Goal: Check status: Check status

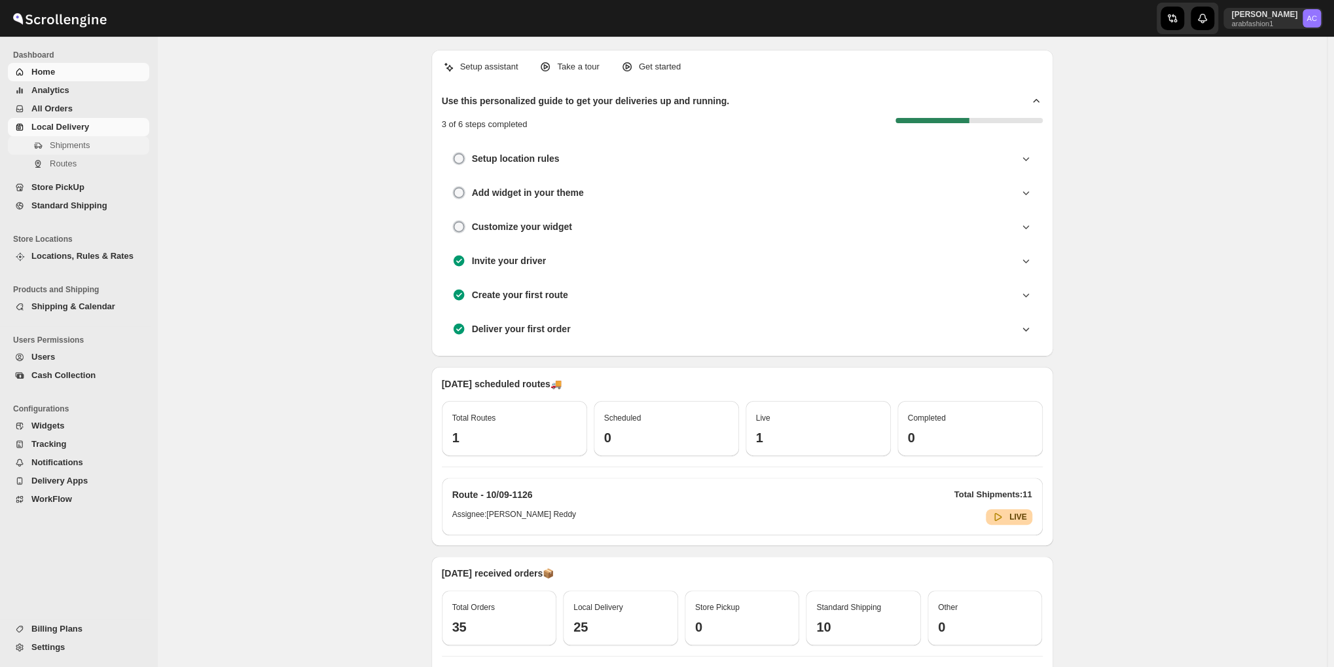
click at [53, 142] on span "Shipments" at bounding box center [70, 145] width 40 height 10
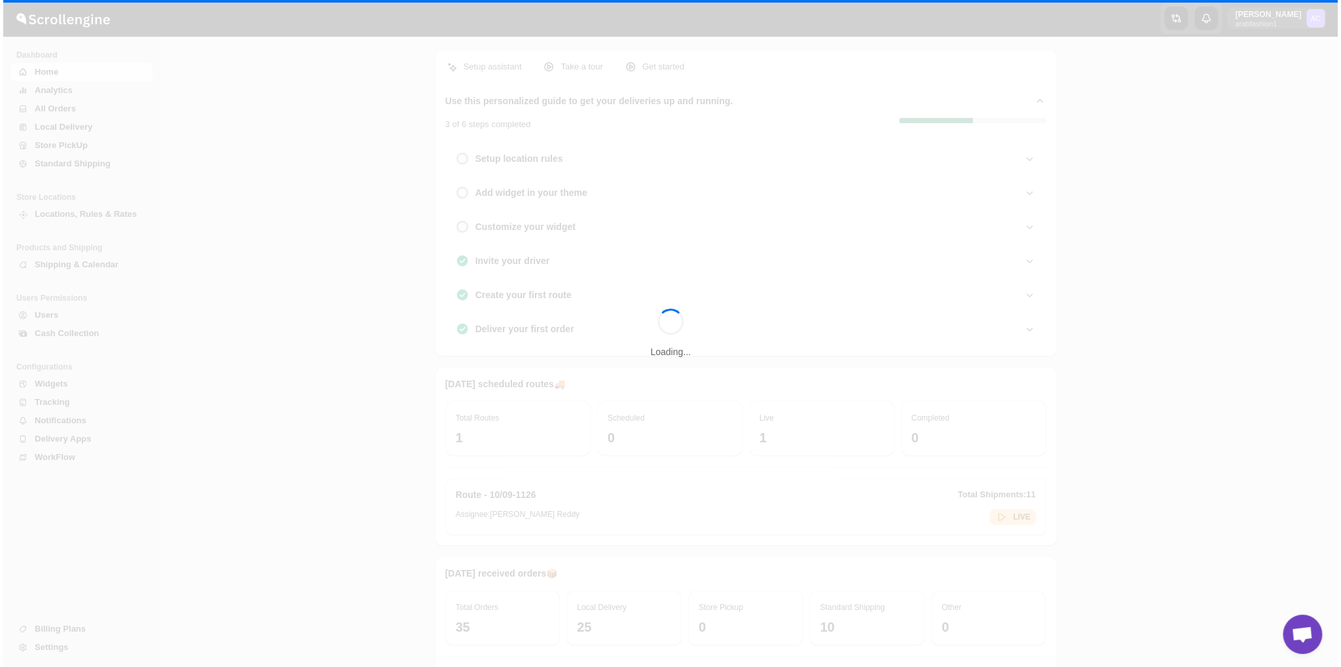
scroll to position [4240, 0]
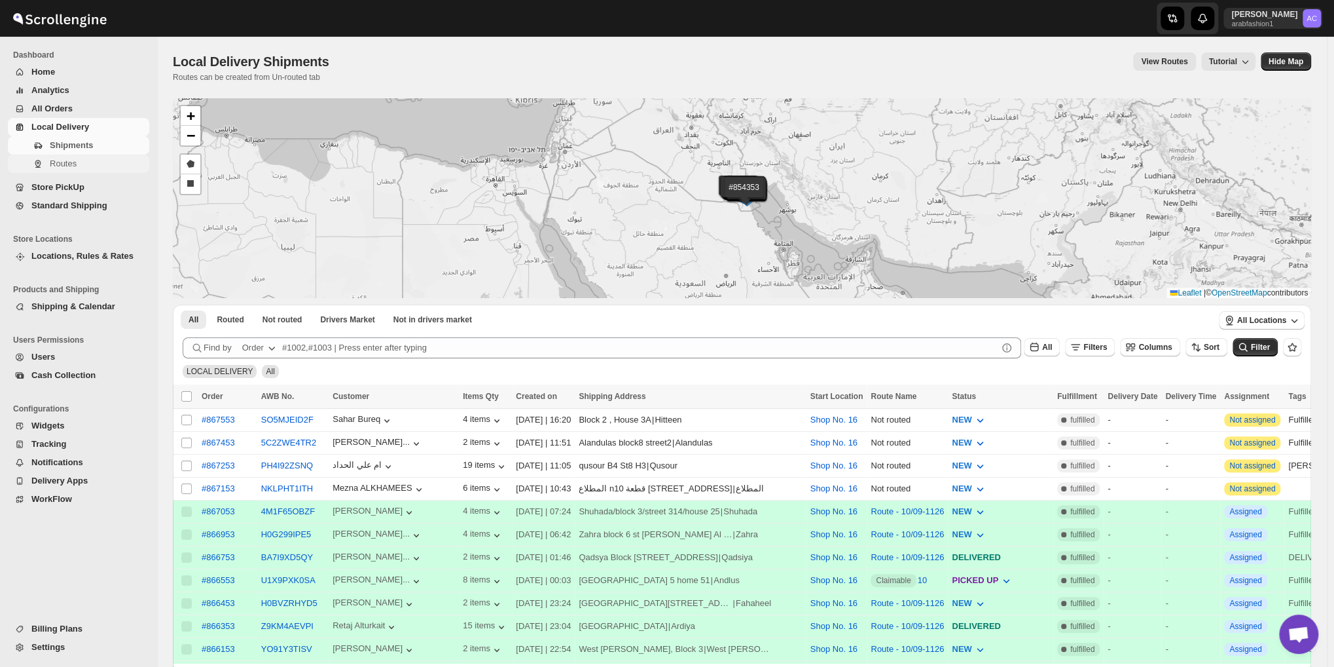
click at [34, 164] on icon "Navigation" at bounding box center [38, 163] width 10 height 10
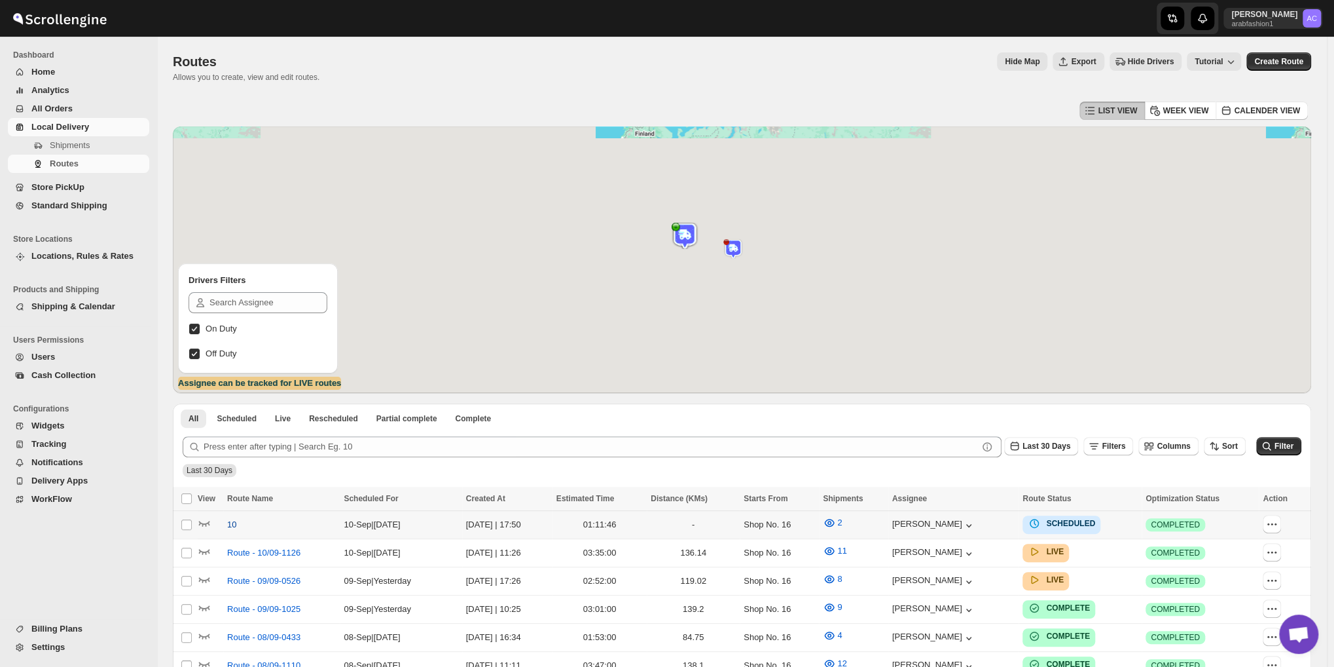
click at [232, 522] on span "10" at bounding box center [231, 524] width 9 height 13
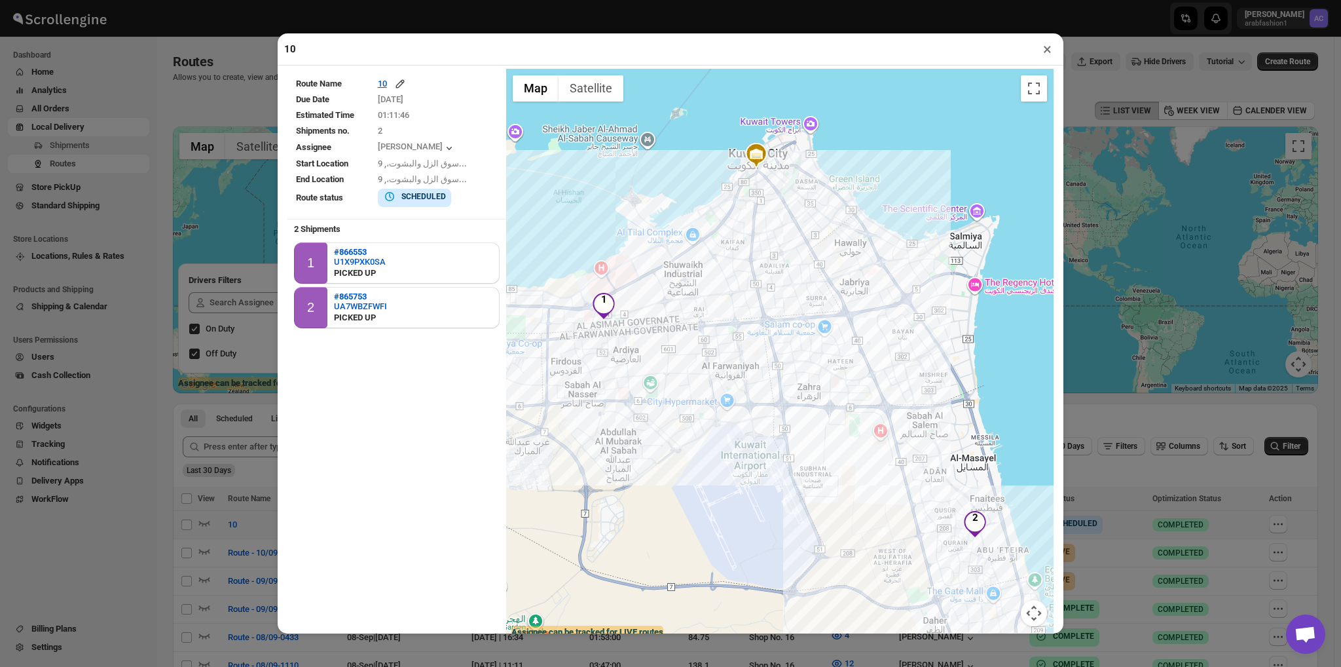
click at [1042, 50] on button "×" at bounding box center [1047, 49] width 19 height 18
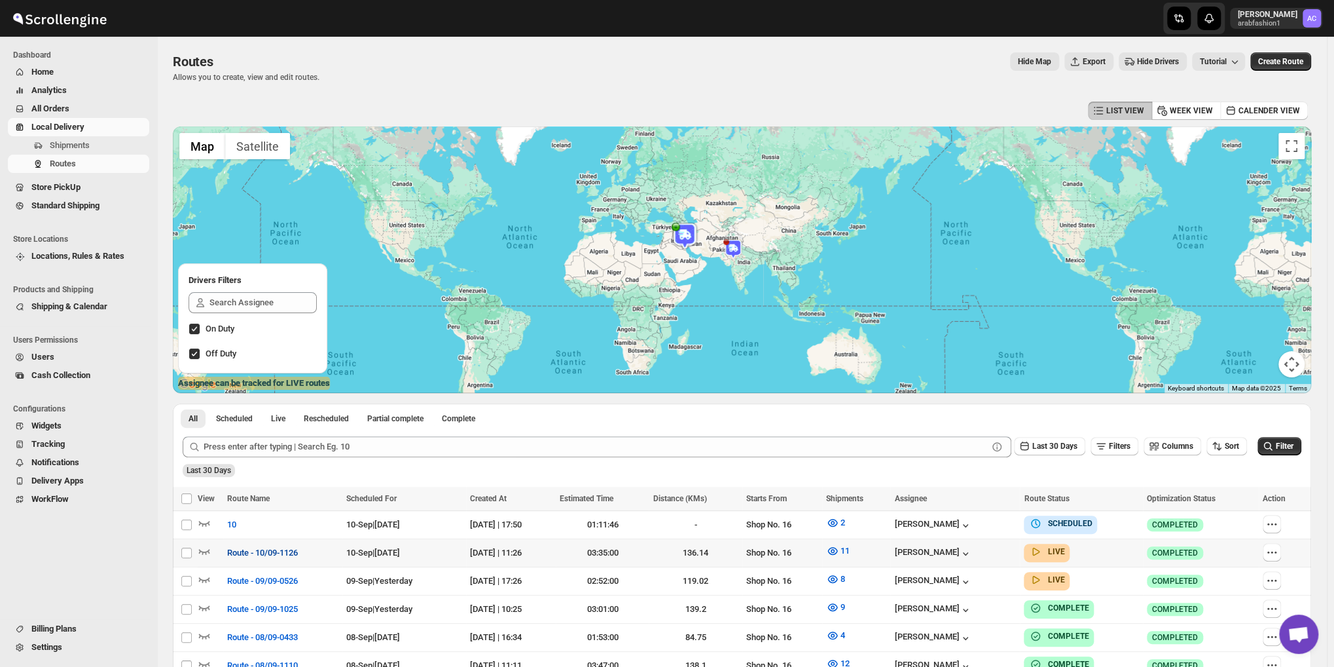
click at [261, 549] on span "Route - 10/09-1126" at bounding box center [262, 552] width 71 height 13
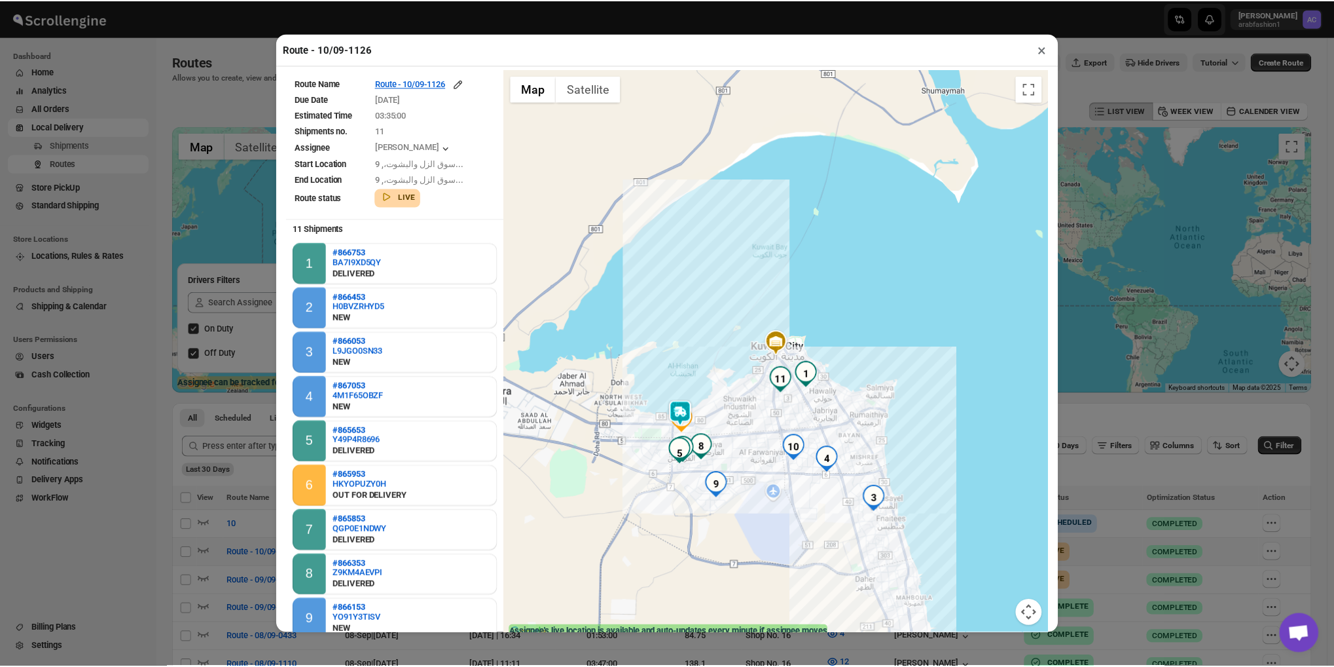
scroll to position [91, 0]
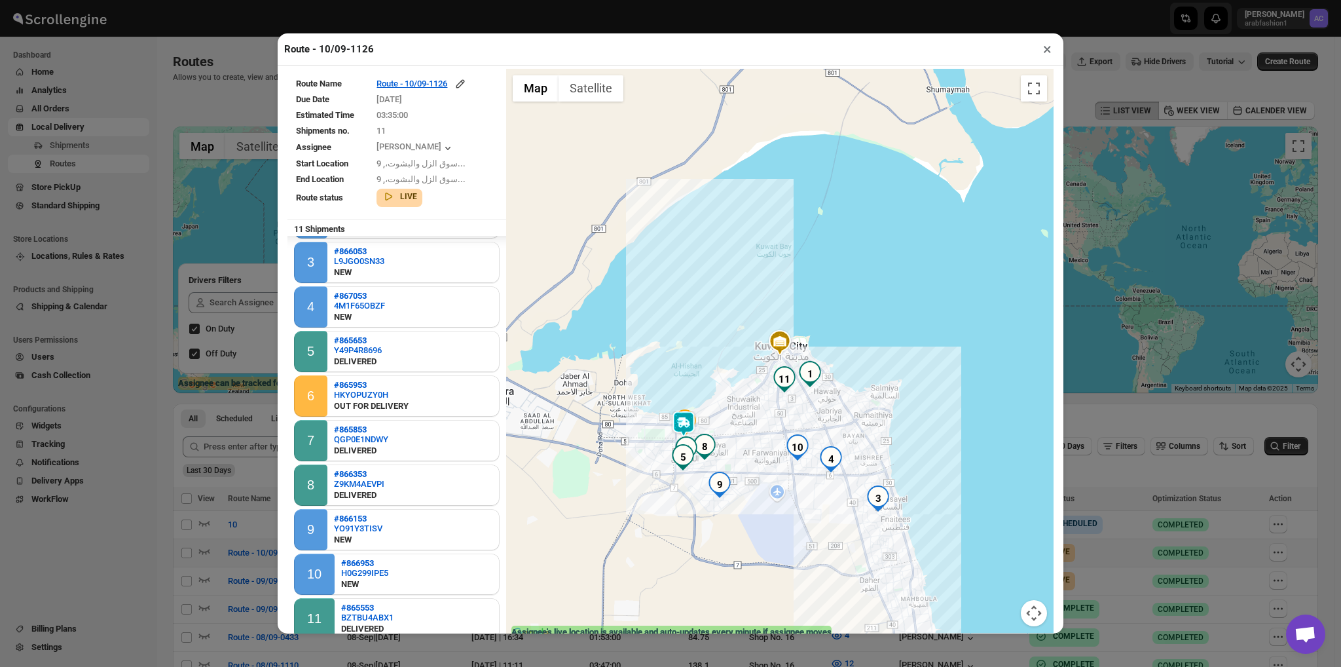
click at [1045, 48] on button "×" at bounding box center [1047, 49] width 19 height 18
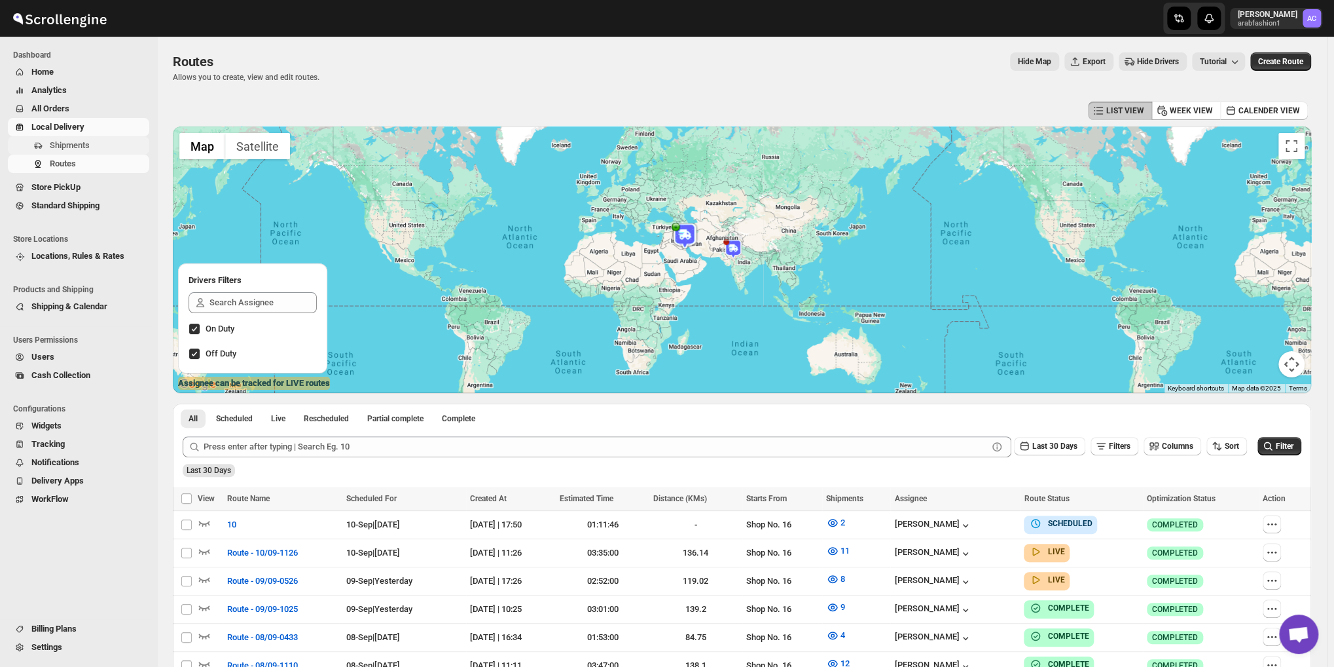
click at [64, 145] on span "Shipments" at bounding box center [70, 145] width 40 height 10
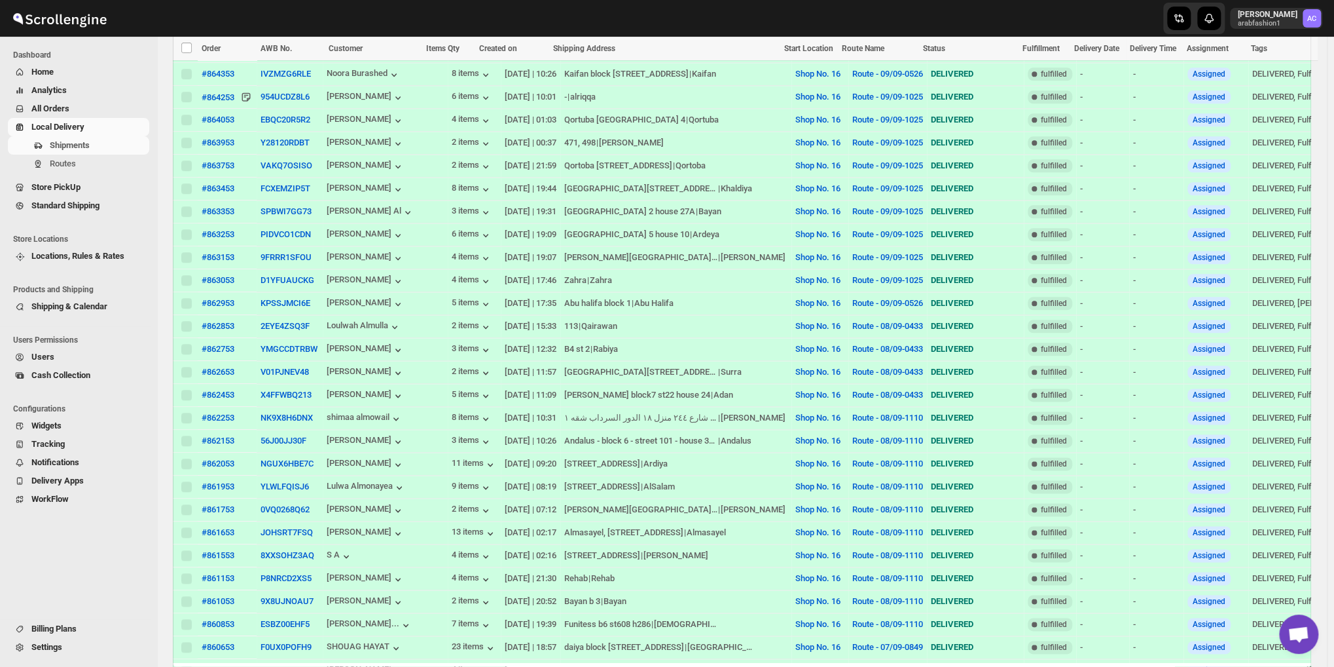
scroll to position [1200, 0]
